Goal: Find specific page/section: Find specific page/section

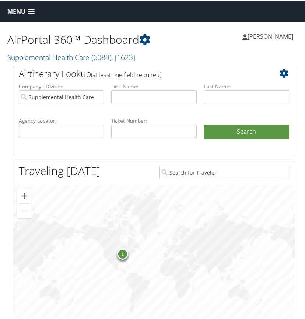
click at [29, 10] on span at bounding box center [31, 10] width 7 height 5
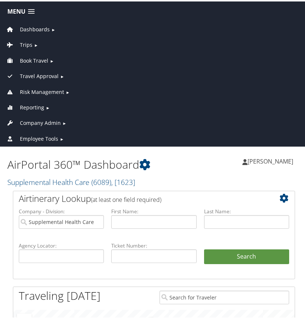
click at [45, 136] on span "Employee Tools" at bounding box center [39, 137] width 38 height 8
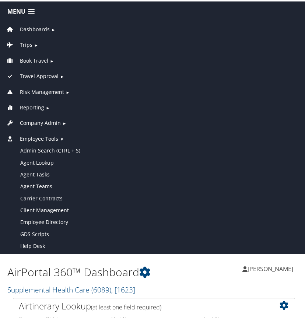
click at [43, 121] on span "Company Admin" at bounding box center [40, 122] width 41 height 8
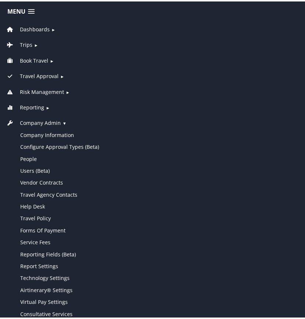
click at [37, 107] on span "Reporting" at bounding box center [32, 106] width 24 height 8
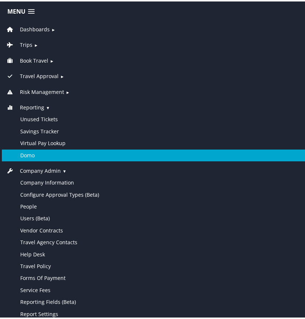
click at [30, 153] on link "Domo" at bounding box center [154, 154] width 304 height 12
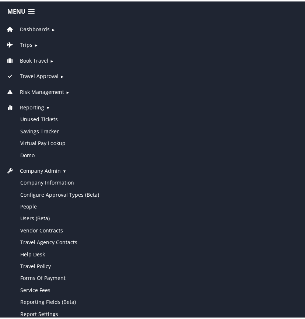
click at [51, 29] on span "►" at bounding box center [53, 28] width 4 height 6
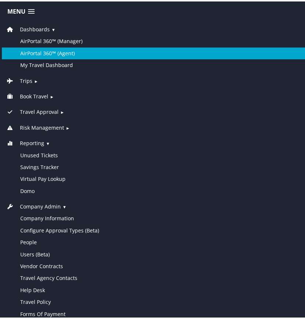
click at [52, 50] on link "AirPortal 360™ (Agent)" at bounding box center [154, 52] width 304 height 12
